Goal: Find specific page/section: Find specific page/section

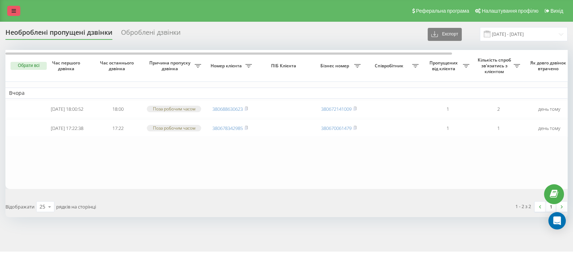
click at [12, 11] on icon at bounding box center [14, 10] width 4 height 5
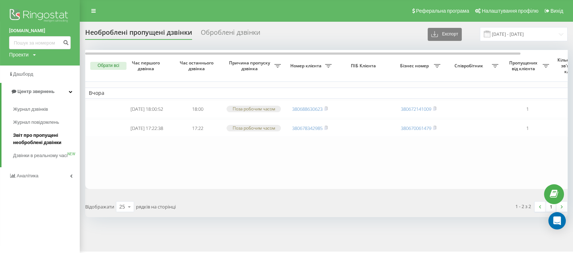
click at [45, 135] on span "Звіт про пропущені необроблені дзвінки" at bounding box center [44, 139] width 63 height 15
